Goal: Information Seeking & Learning: Learn about a topic

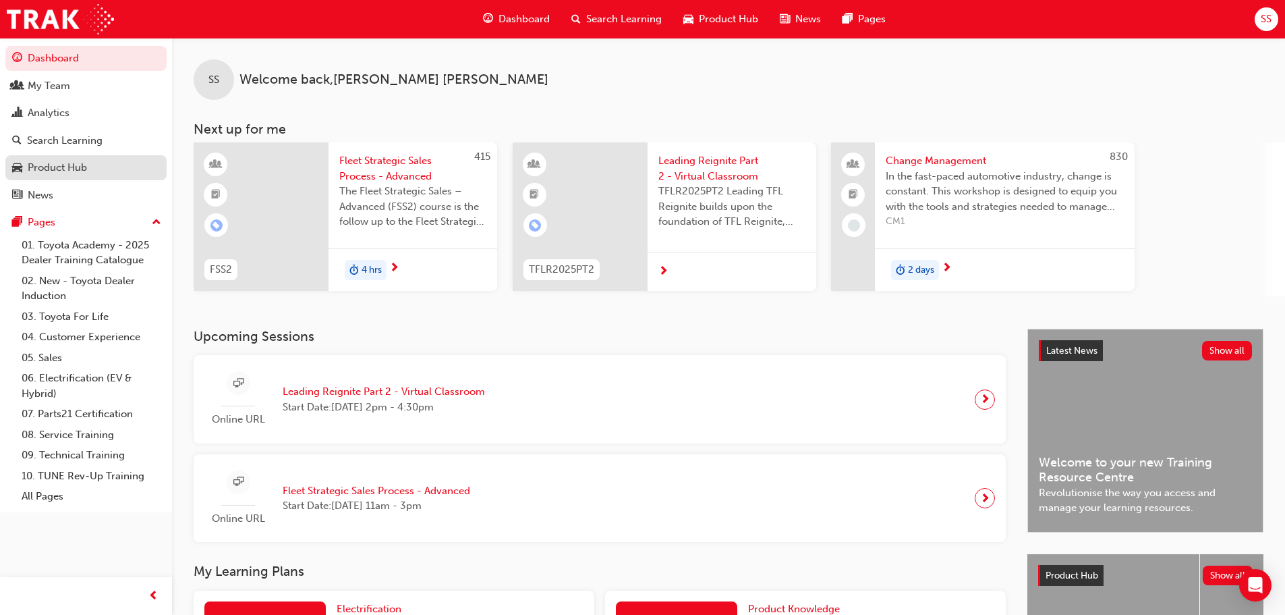
click at [105, 167] on div "Product Hub" at bounding box center [86, 167] width 148 height 17
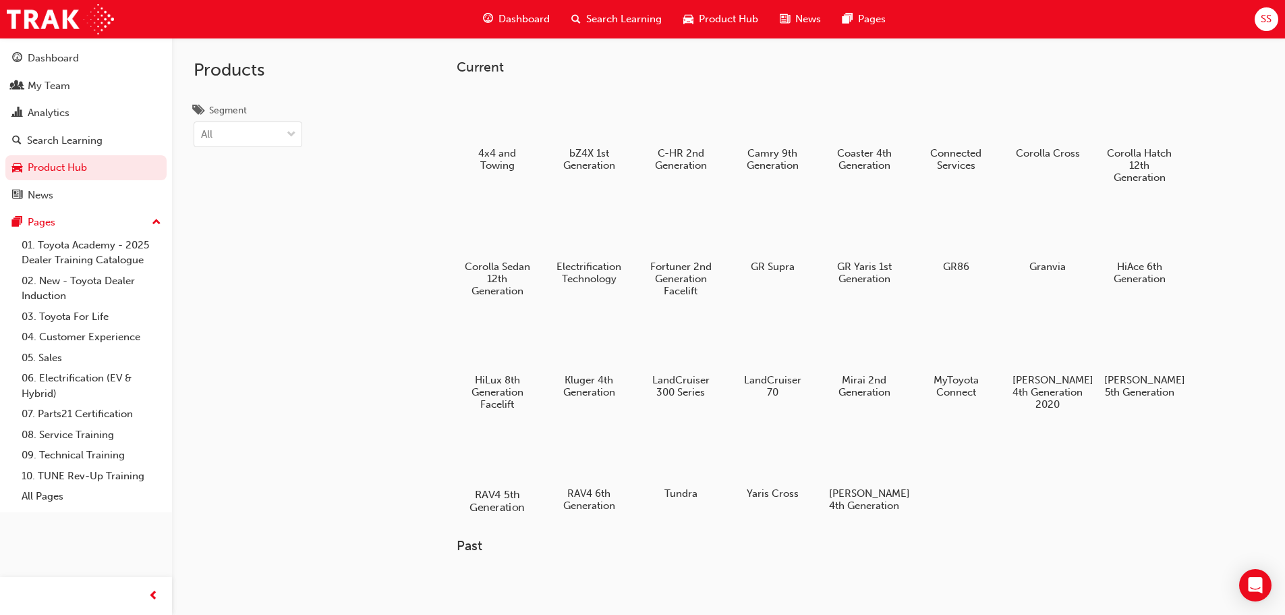
click at [502, 471] on div at bounding box center [496, 455] width 75 height 54
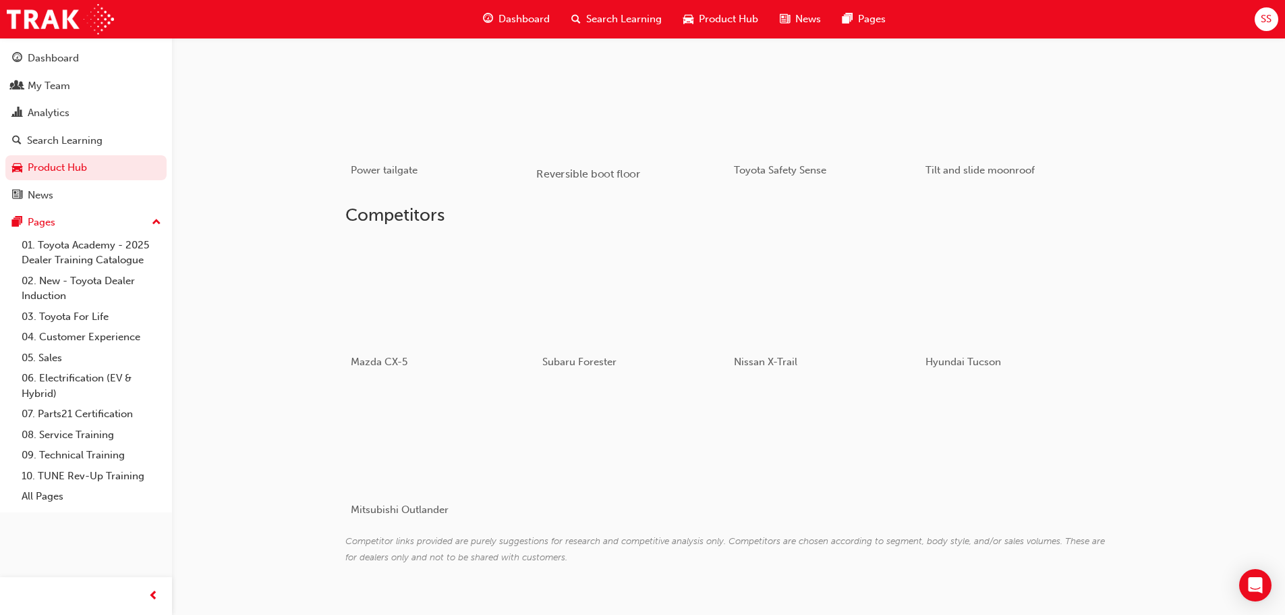
scroll to position [970, 0]
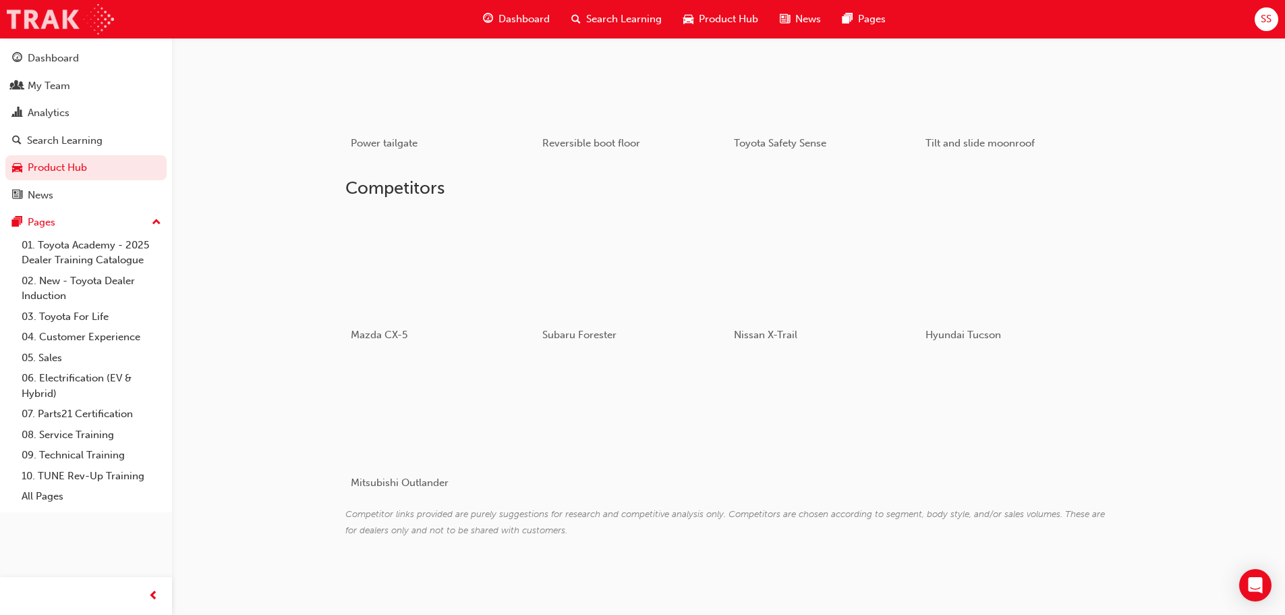
click at [67, 27] on img at bounding box center [60, 19] width 107 height 30
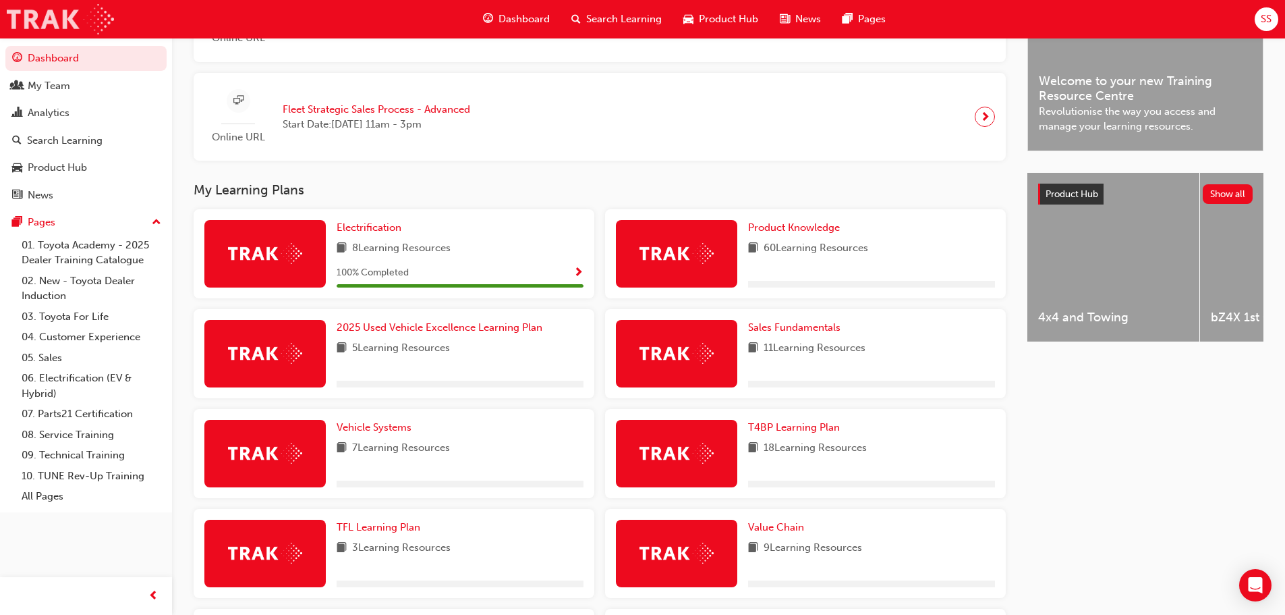
scroll to position [405, 0]
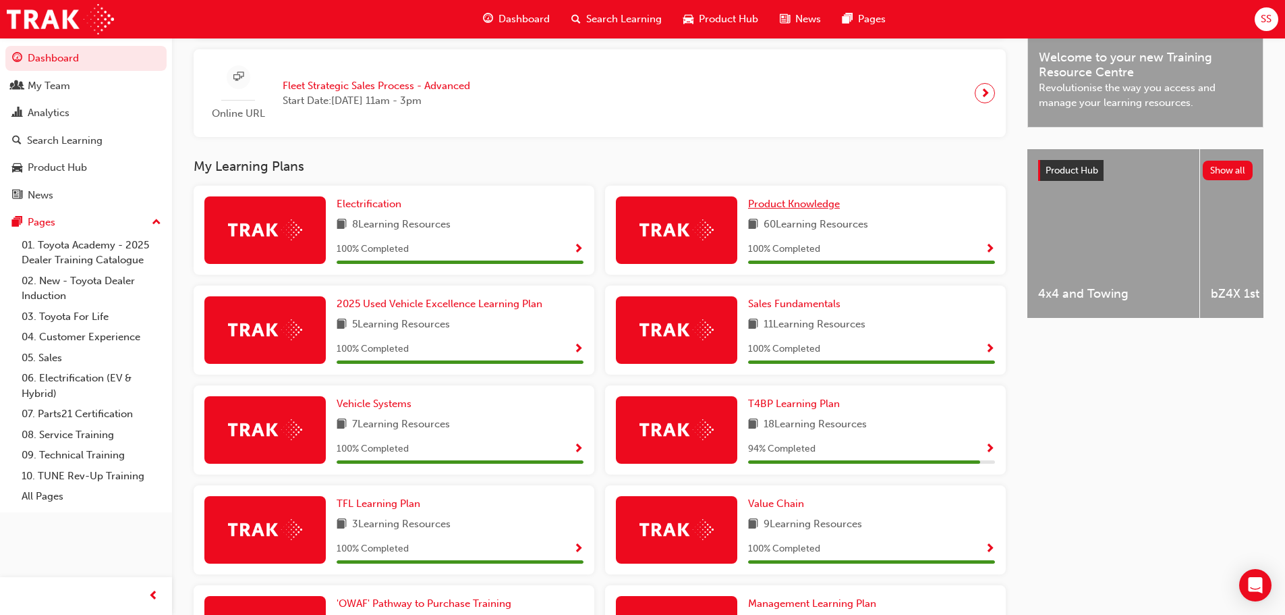
click at [834, 209] on span "Product Knowledge" at bounding box center [794, 204] width 92 height 12
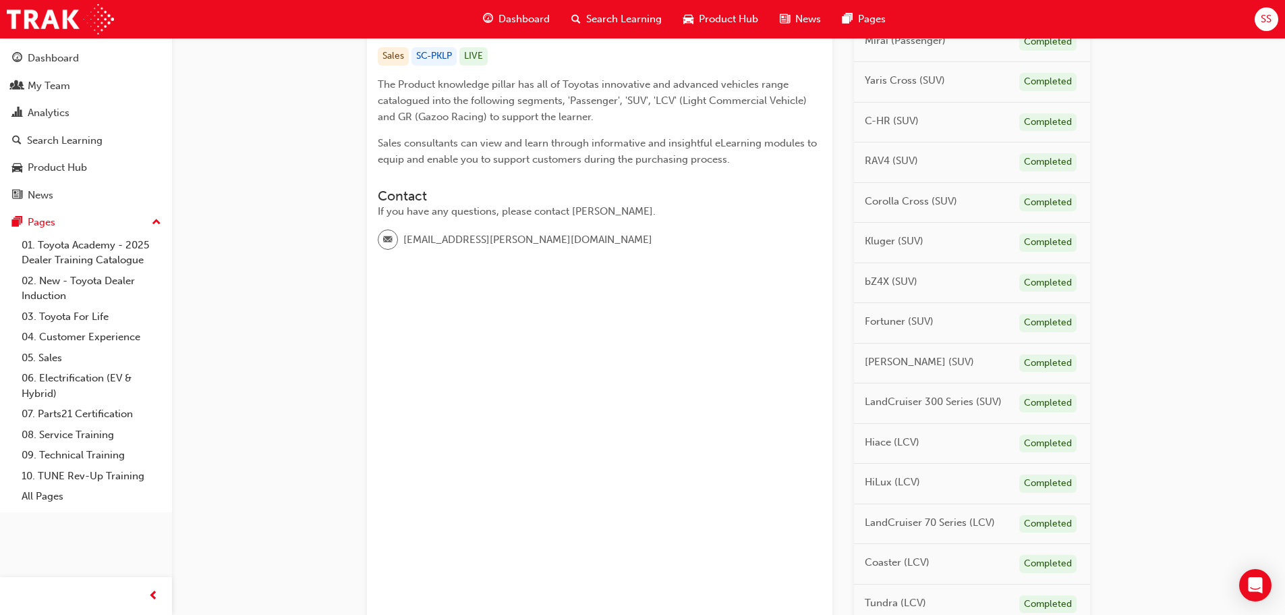
scroll to position [270, 0]
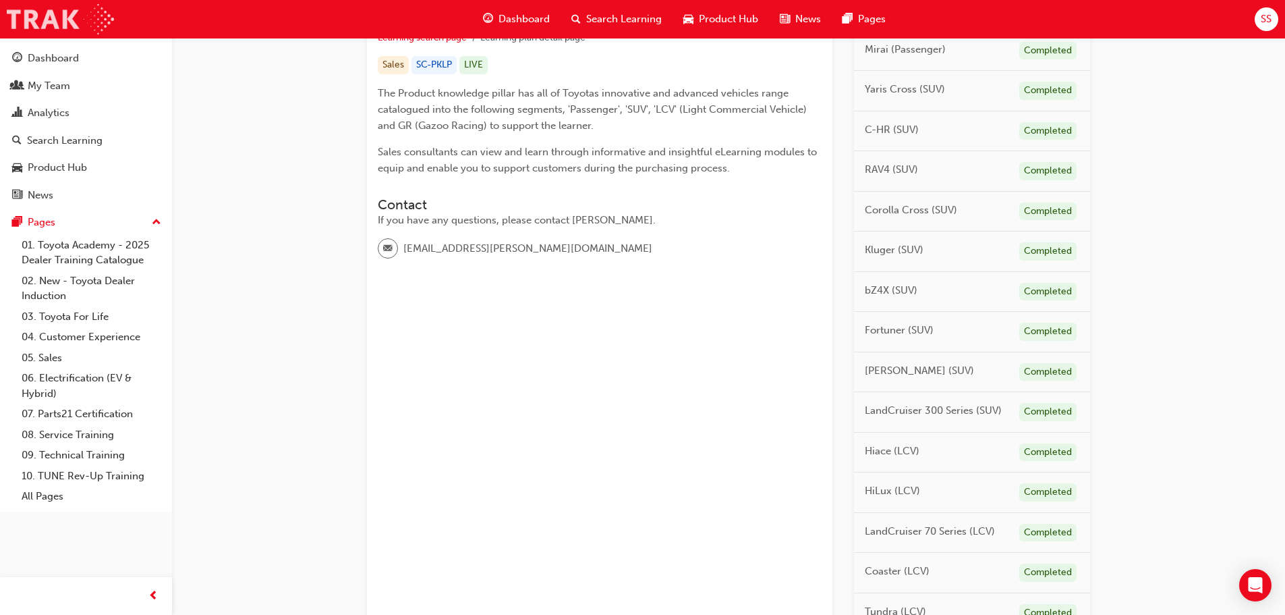
click at [70, 28] on img at bounding box center [60, 19] width 107 height 30
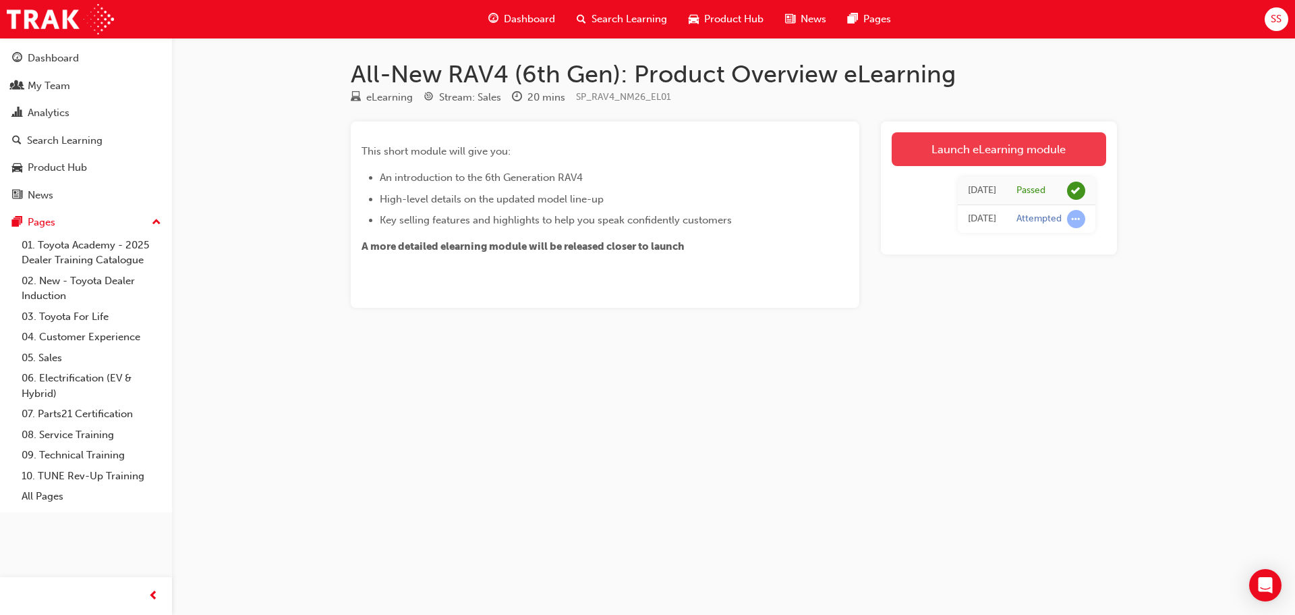
click at [944, 138] on link "Launch eLearning module" at bounding box center [999, 149] width 215 height 34
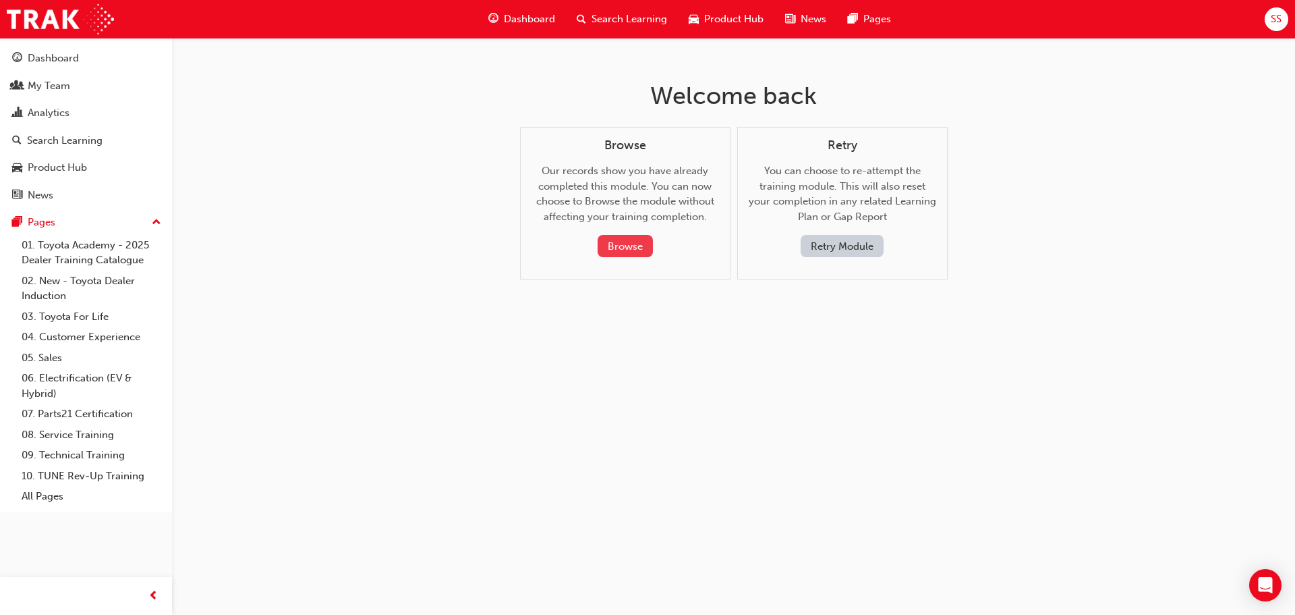
click at [635, 240] on button "Browse" at bounding box center [625, 246] width 55 height 22
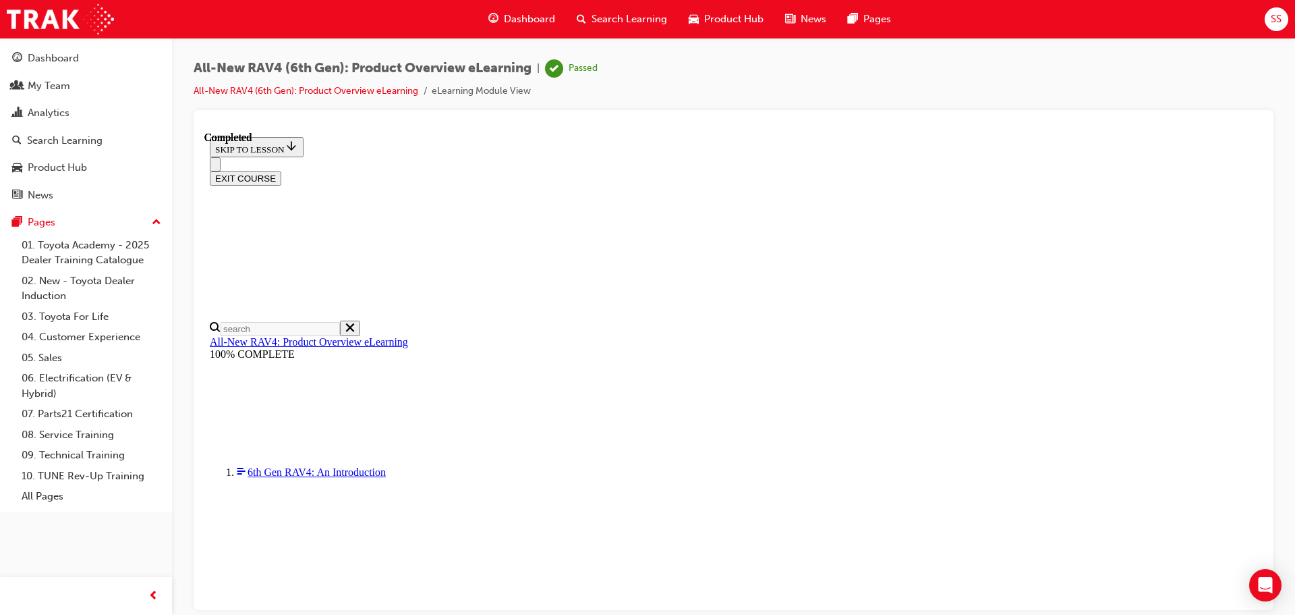
scroll to position [42, 0]
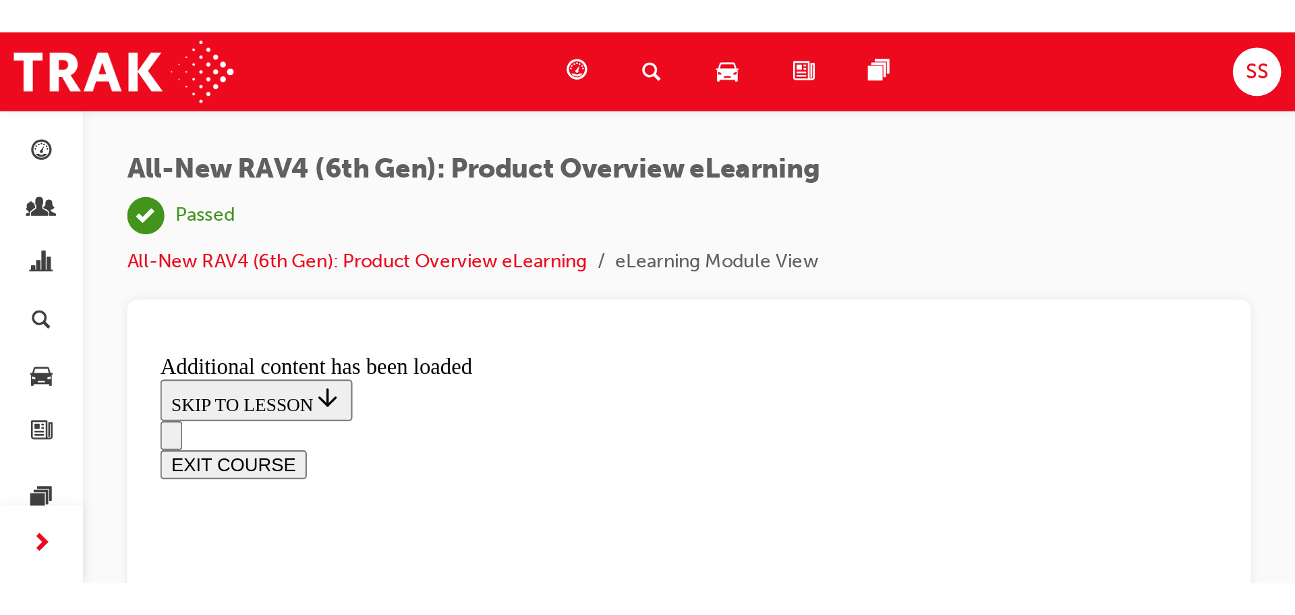
scroll to position [0, 0]
